Goal: Task Accomplishment & Management: Manage account settings

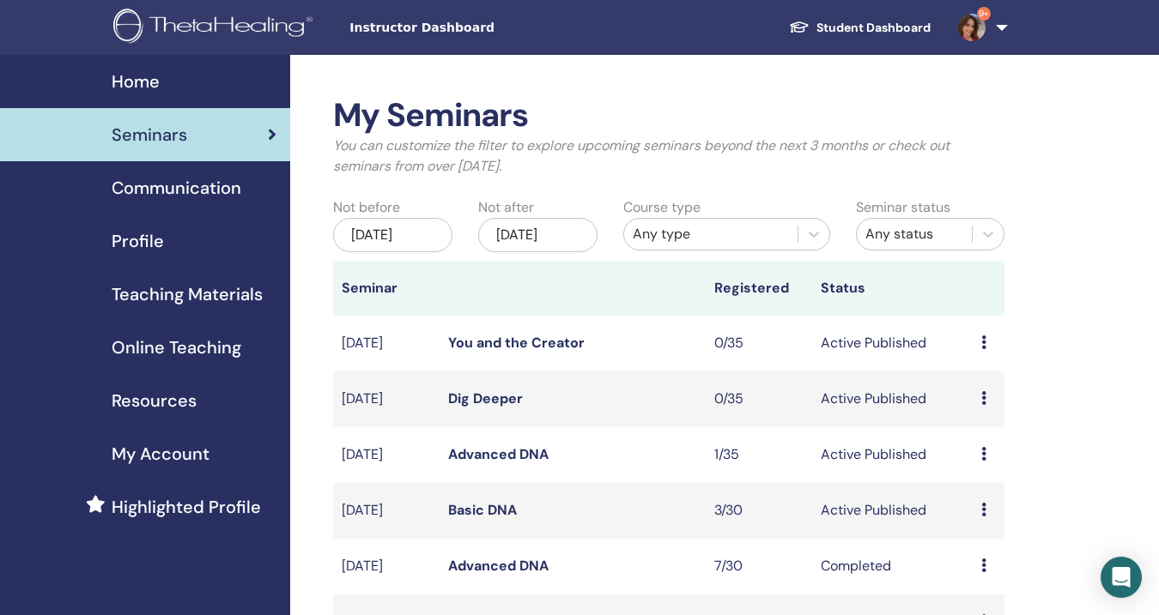
click at [468, 397] on link "Dig Deeper" at bounding box center [485, 399] width 75 height 18
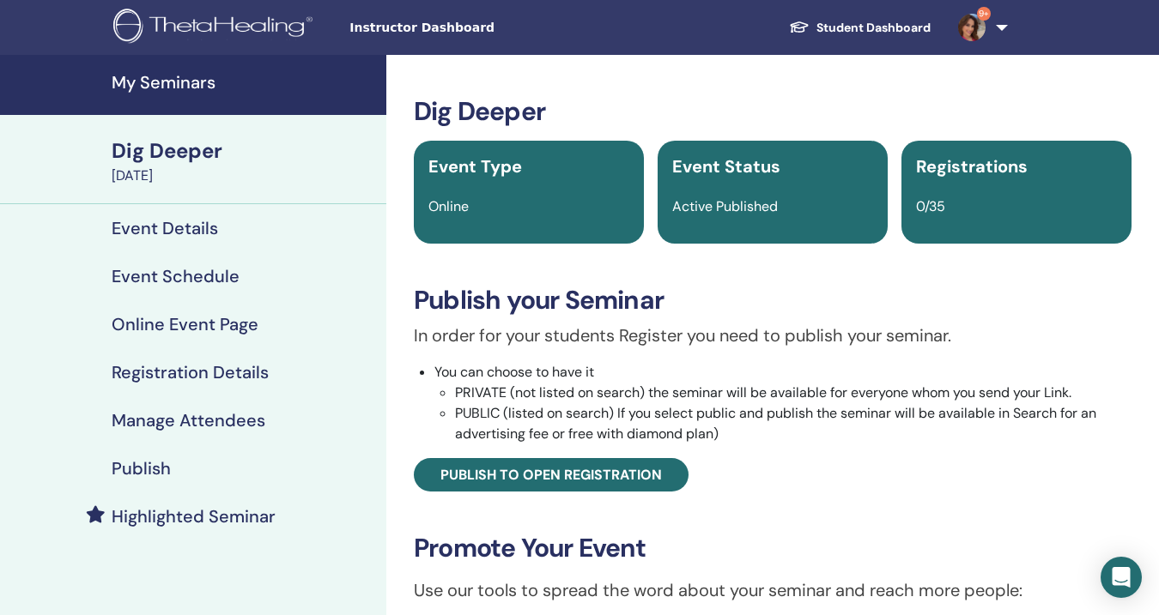
click at [171, 226] on h4 "Event Details" at bounding box center [165, 228] width 106 height 21
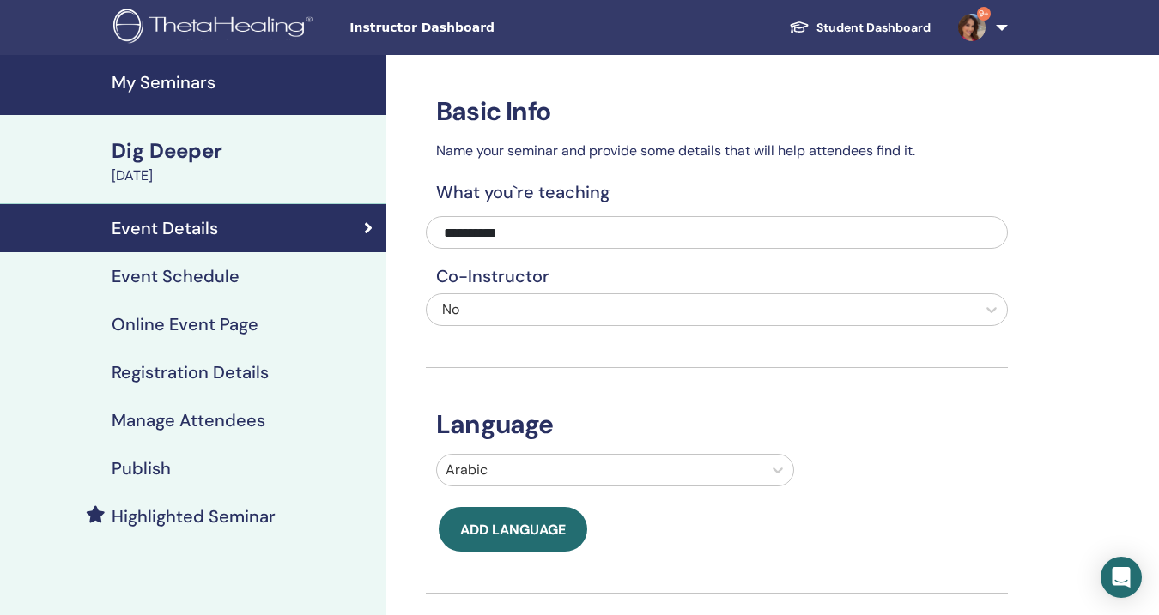
click at [166, 157] on div "Dig Deeper" at bounding box center [244, 150] width 264 height 29
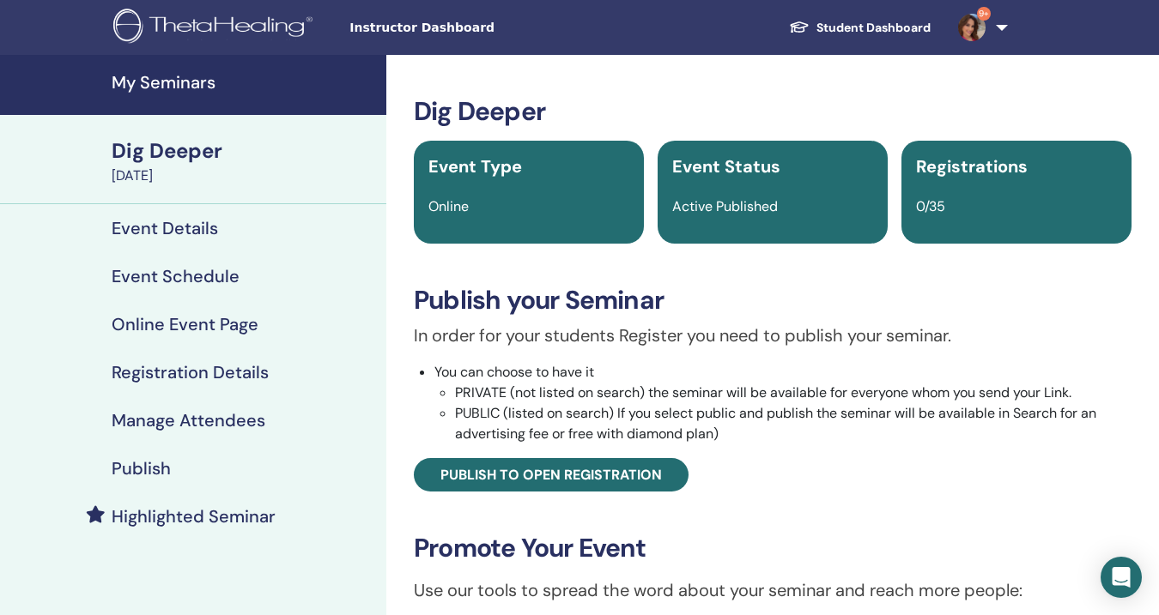
click at [197, 67] on link "My Seminars" at bounding box center [193, 85] width 386 height 60
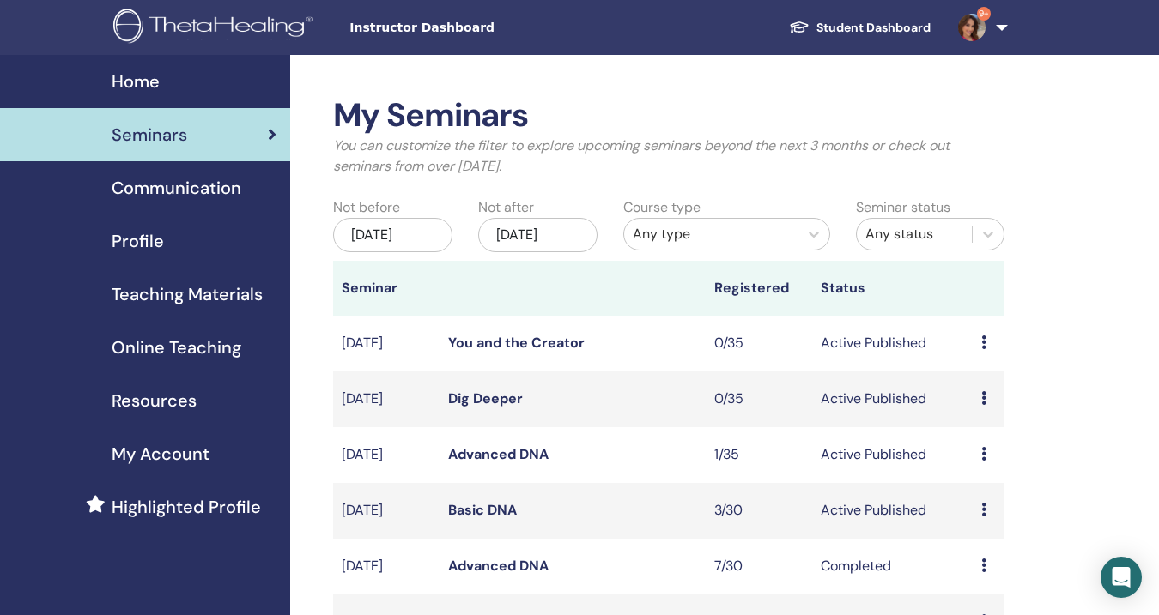
click at [531, 342] on link "You and the Creator" at bounding box center [516, 343] width 136 height 18
click at [518, 338] on link "You and the Creator" at bounding box center [516, 343] width 136 height 18
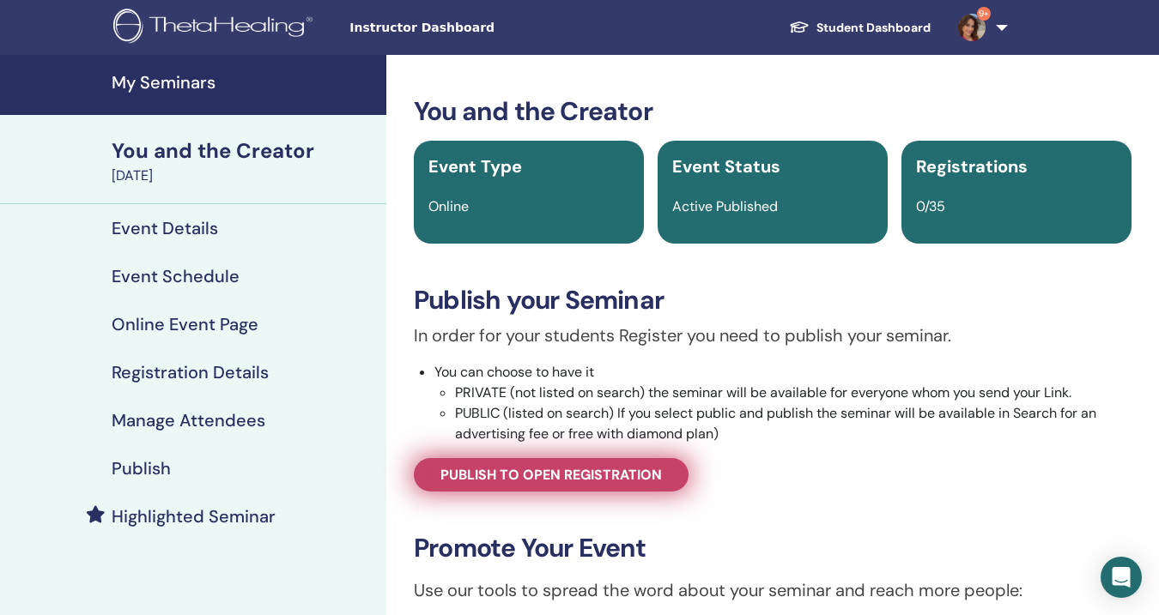
click at [528, 469] on span "Publish to open registration" at bounding box center [550, 475] width 221 height 18
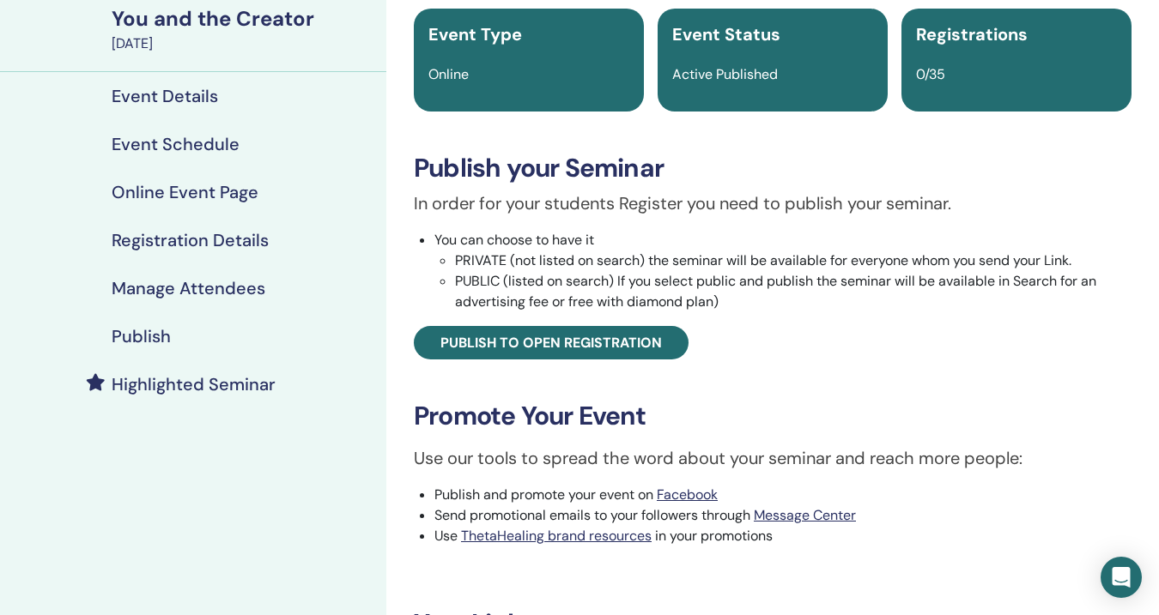
scroll to position [151, 0]
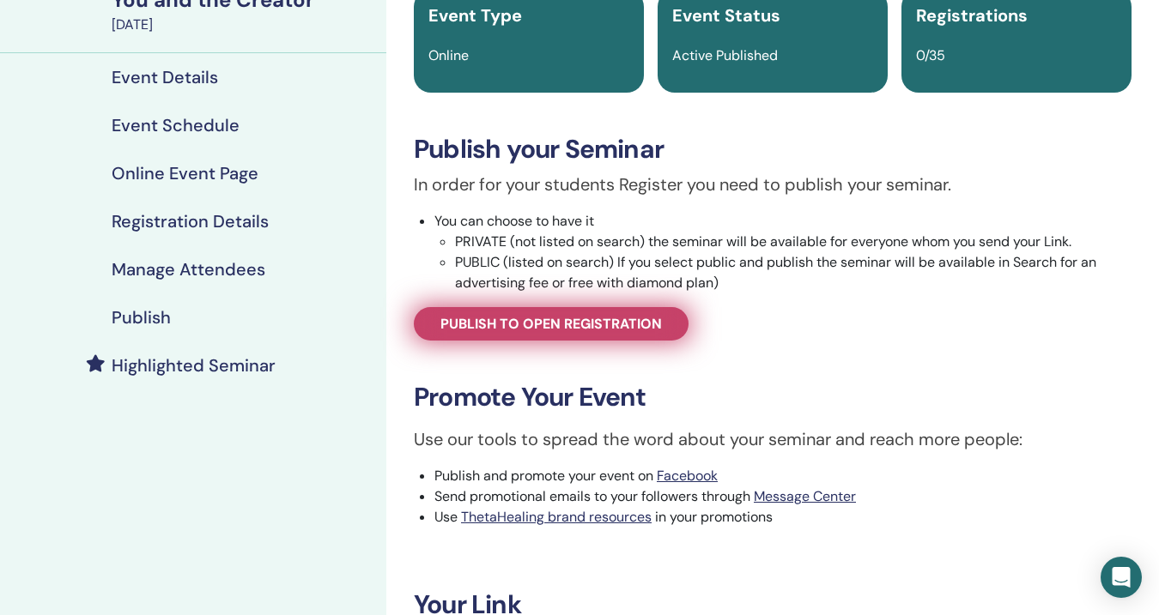
click at [505, 316] on span "Publish to open registration" at bounding box center [550, 324] width 221 height 18
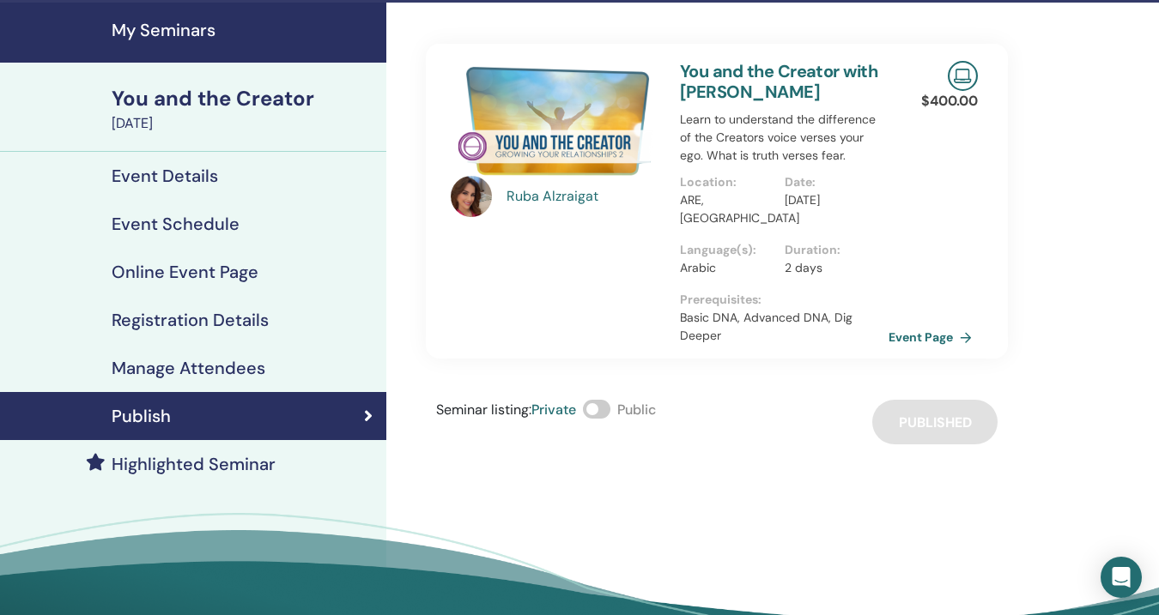
scroll to position [59, 0]
